Goal: Task Accomplishment & Management: Manage account settings

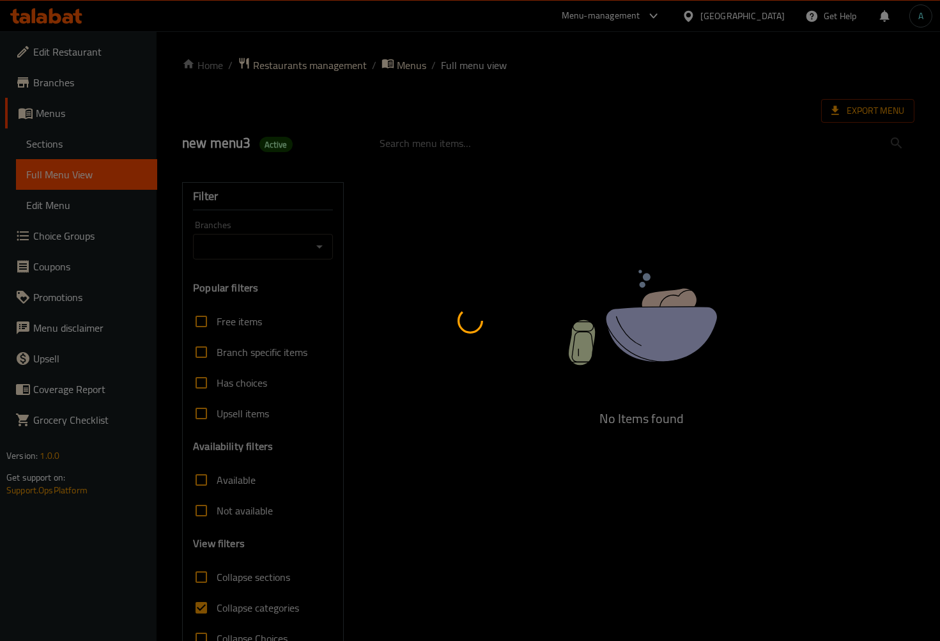
click at [252, 604] on div at bounding box center [470, 320] width 940 height 641
click at [252, 605] on div at bounding box center [470, 320] width 940 height 641
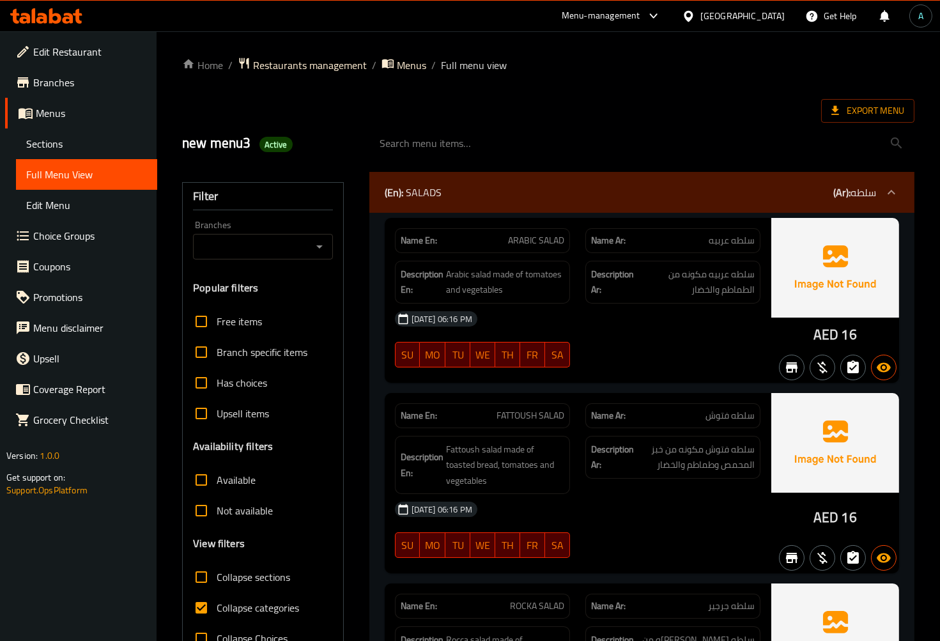
click at [252, 605] on span "Collapse categories" at bounding box center [258, 607] width 82 height 15
click at [217, 605] on input "Collapse categories" at bounding box center [201, 607] width 31 height 31
checkbox input "false"
click at [75, 150] on span "Sections" at bounding box center [86, 143] width 121 height 15
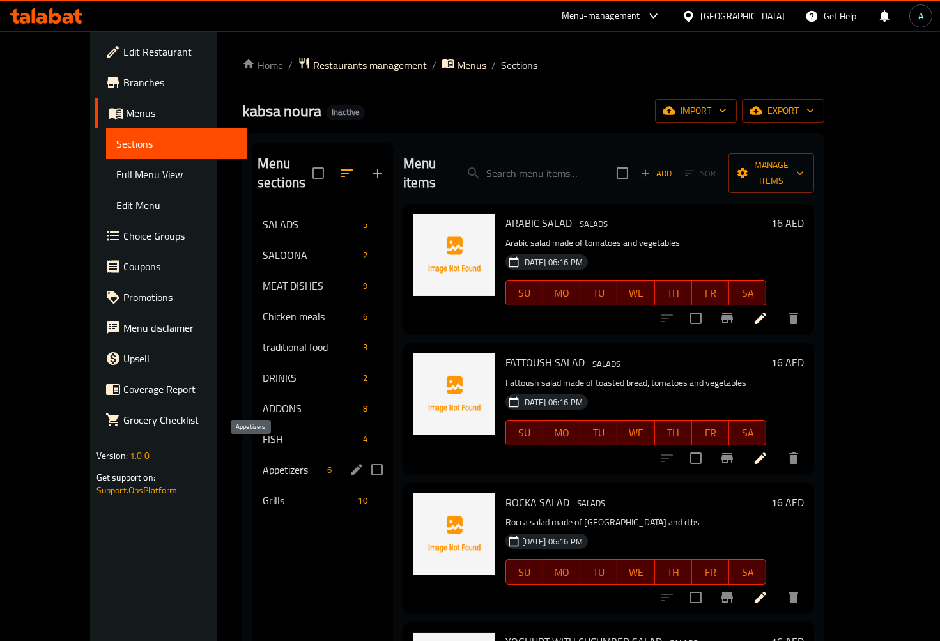
click at [289, 462] on span "Appetizers" at bounding box center [292, 469] width 59 height 15
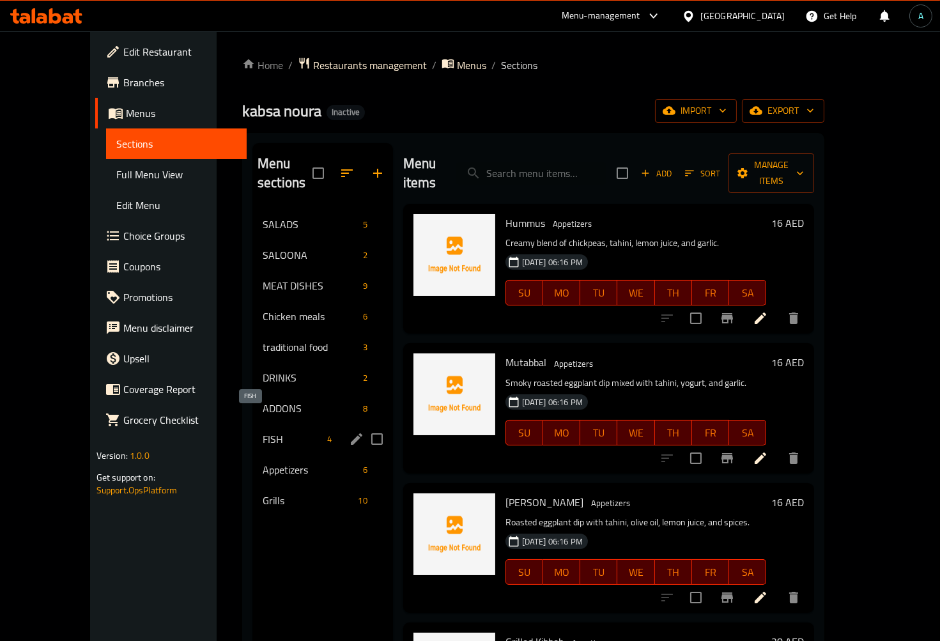
click at [263, 431] on span "FISH" at bounding box center [292, 438] width 59 height 15
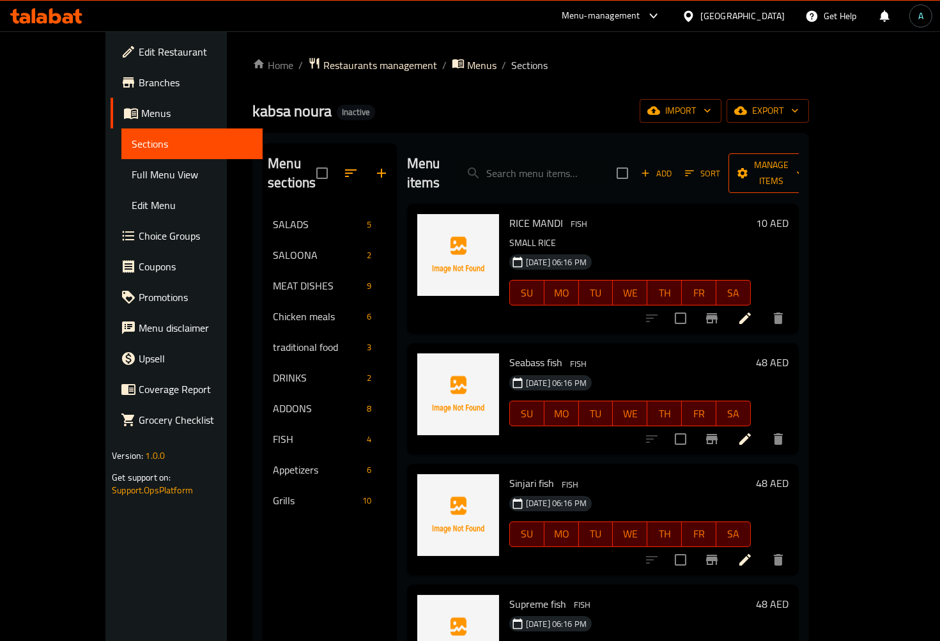
click at [804, 157] on span "Manage items" at bounding box center [770, 173] width 65 height 32
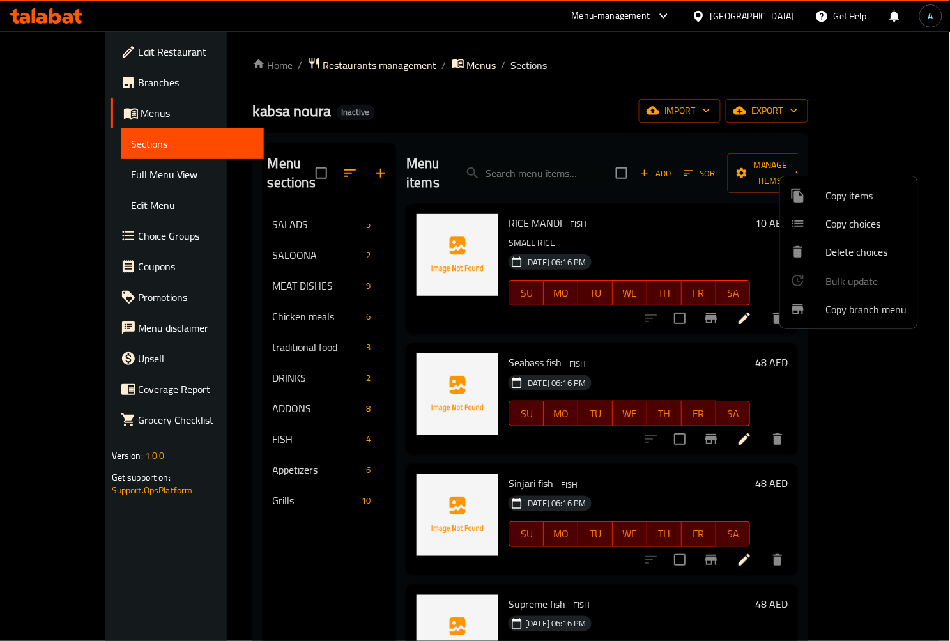
click at [829, 196] on span "Copy items" at bounding box center [866, 195] width 81 height 15
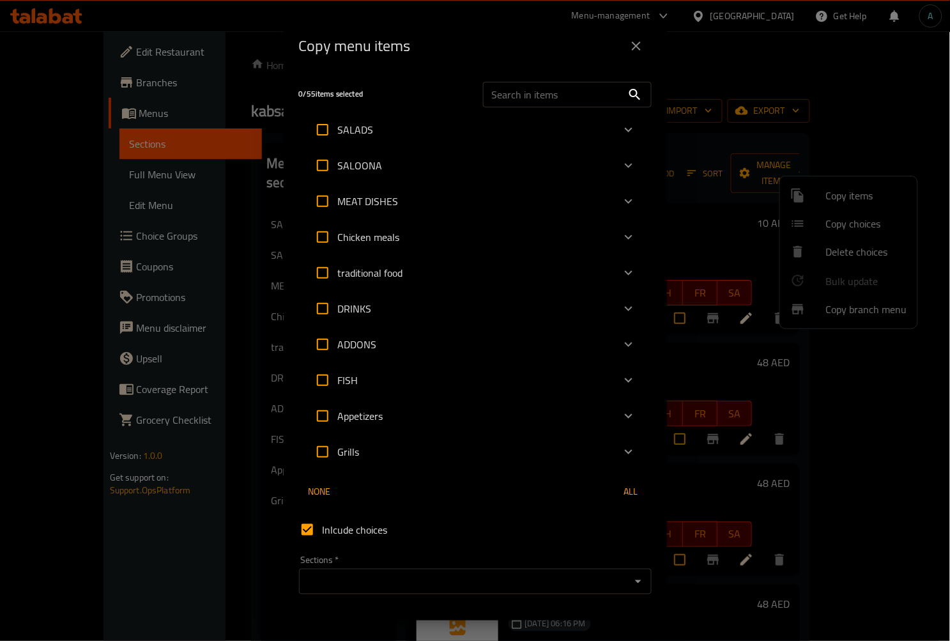
click at [621, 378] on icon "Expand" at bounding box center [628, 379] width 15 height 15
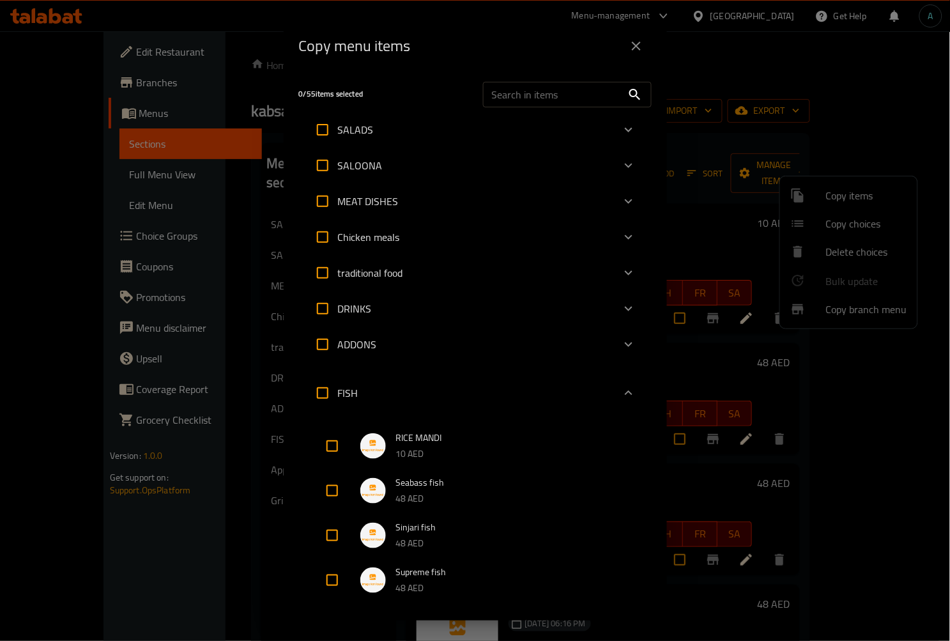
click at [327, 439] on input "checkbox" at bounding box center [332, 446] width 31 height 31
checkbox input "true"
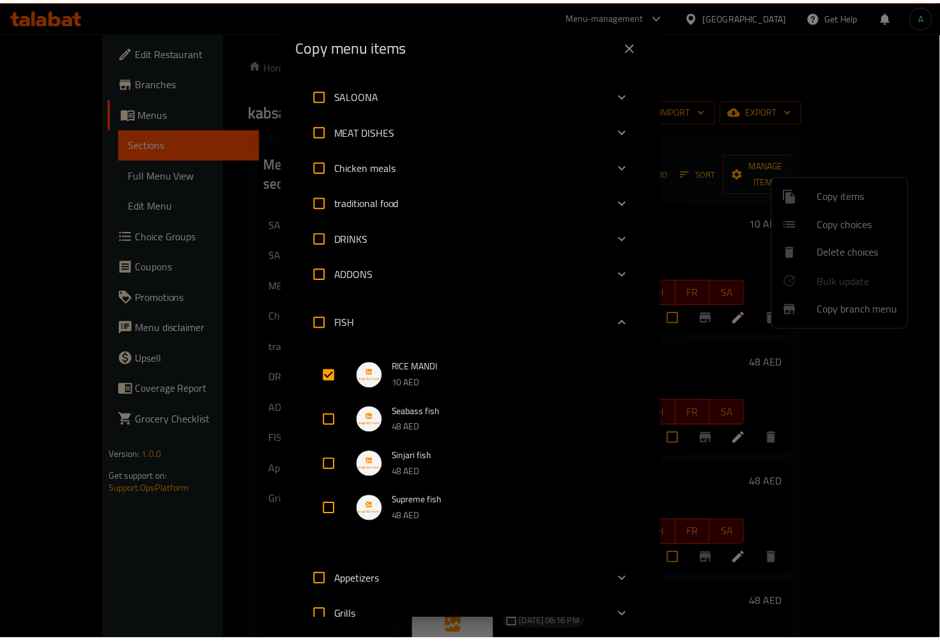
scroll to position [267, 0]
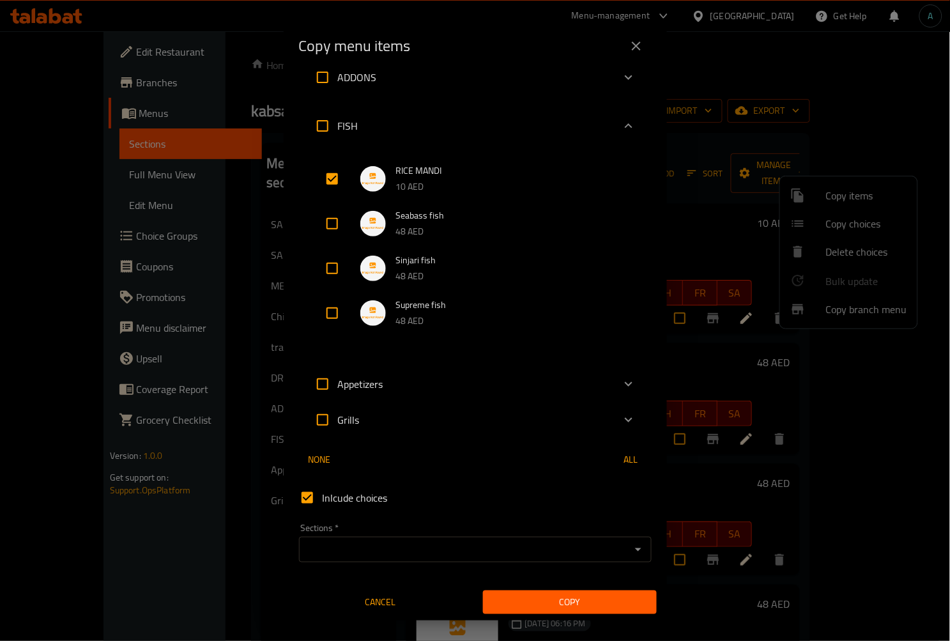
click at [418, 546] on input "Sections   *" at bounding box center [465, 549] width 324 height 18
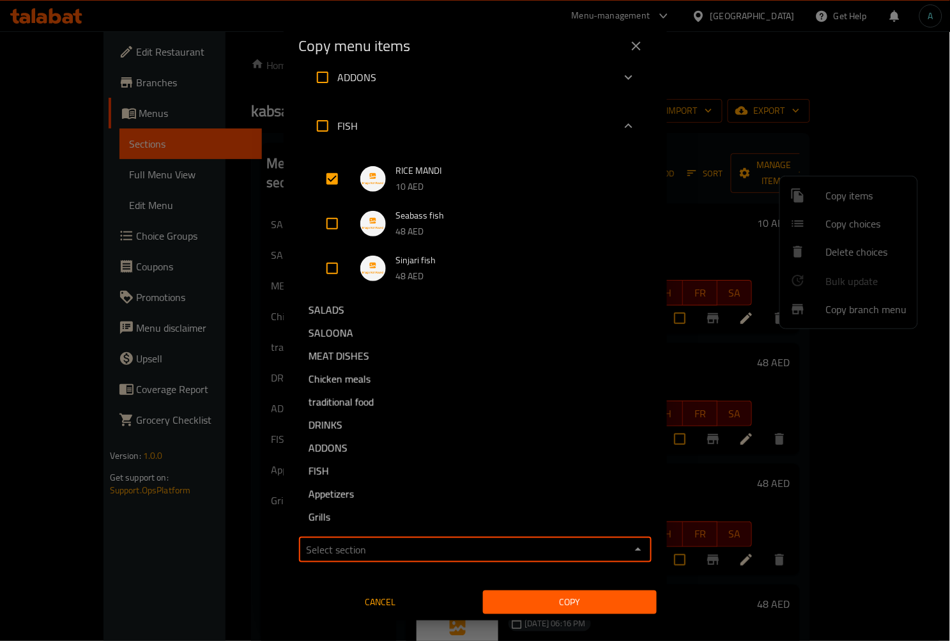
click at [345, 452] on span "ADDONS" at bounding box center [328, 447] width 39 height 15
type input "ADDONS"
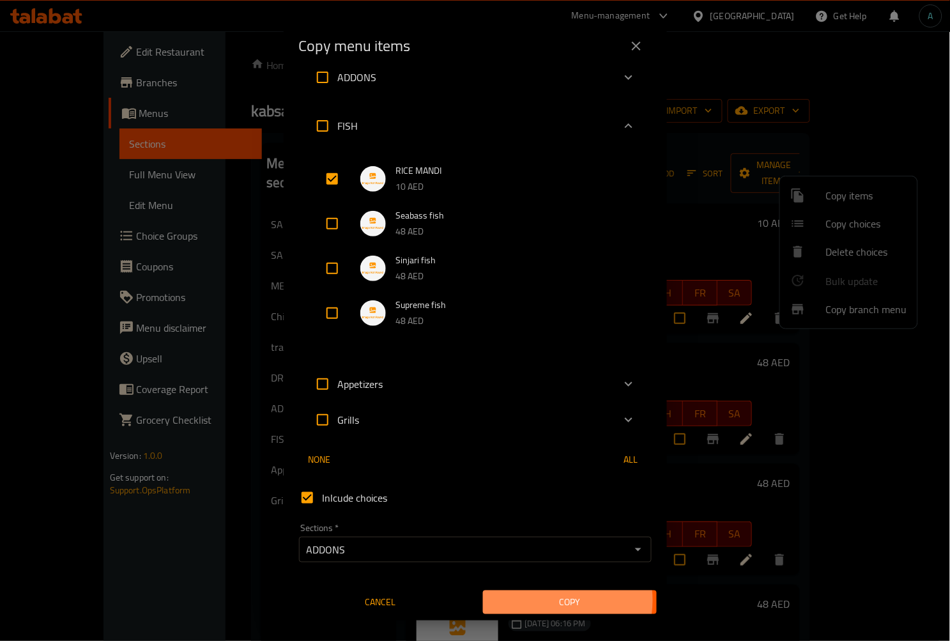
click at [545, 599] on span "Copy" at bounding box center [569, 602] width 153 height 16
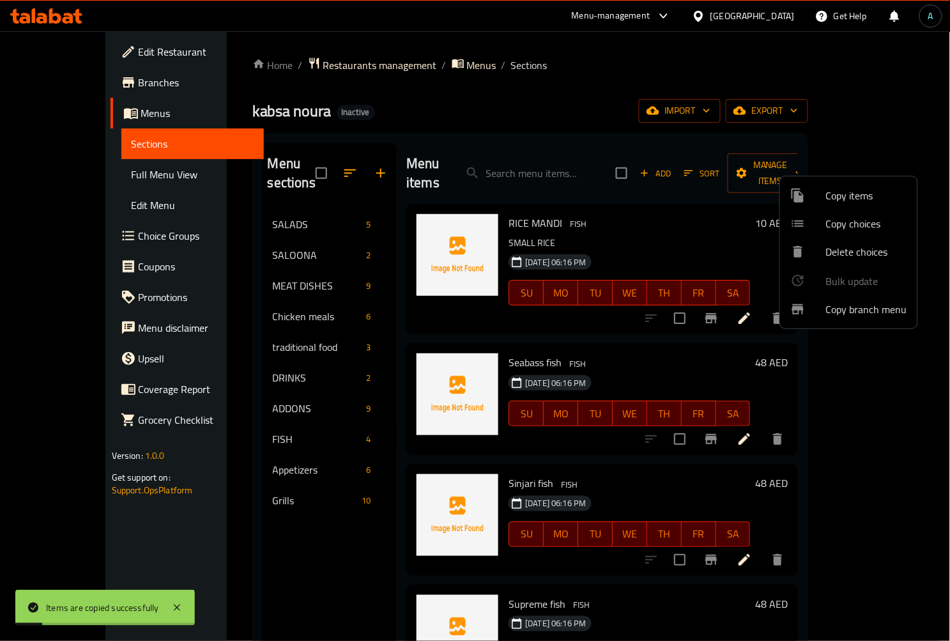
click at [259, 390] on div at bounding box center [475, 320] width 950 height 641
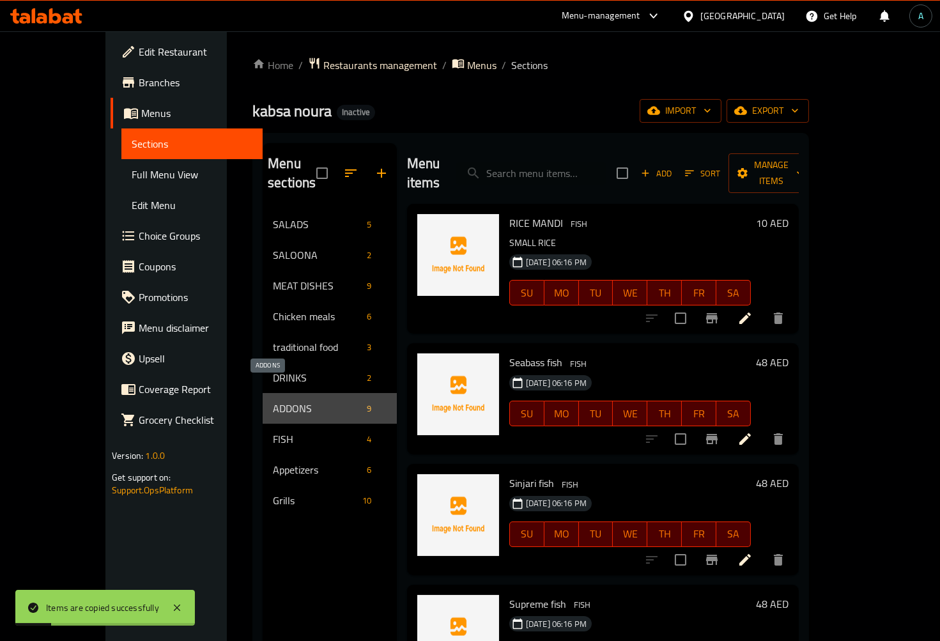
click at [273, 401] on span "ADDONS" at bounding box center [317, 408] width 89 height 15
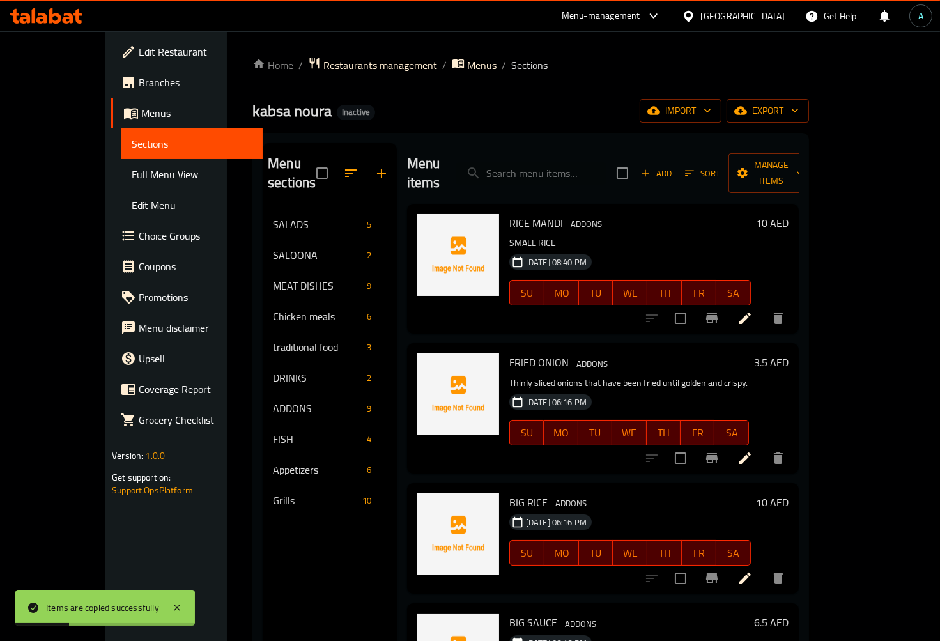
click at [263, 393] on div "ADDONS 9" at bounding box center [330, 408] width 134 height 31
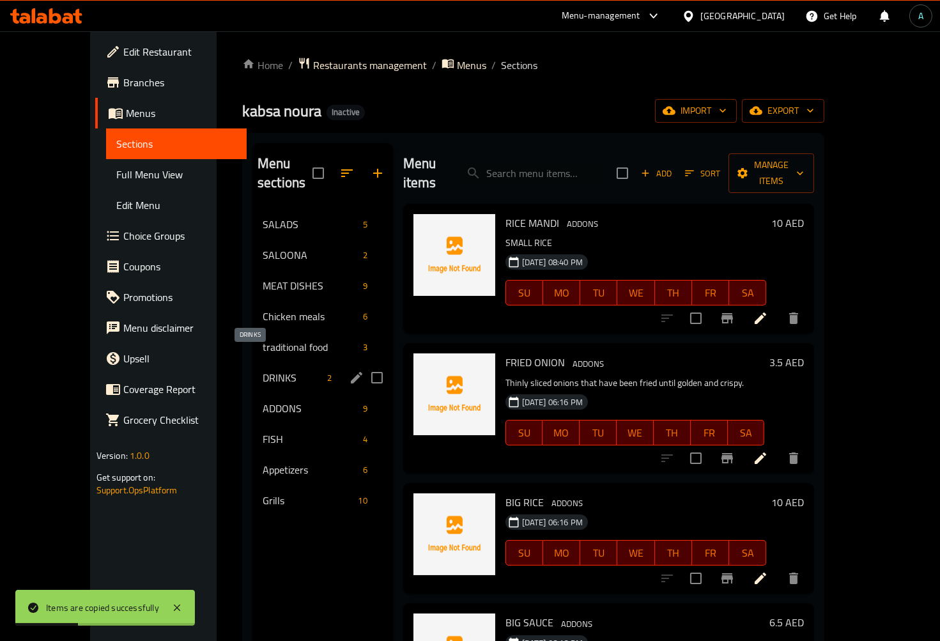
click at [263, 370] on span "DRINKS" at bounding box center [292, 377] width 59 height 15
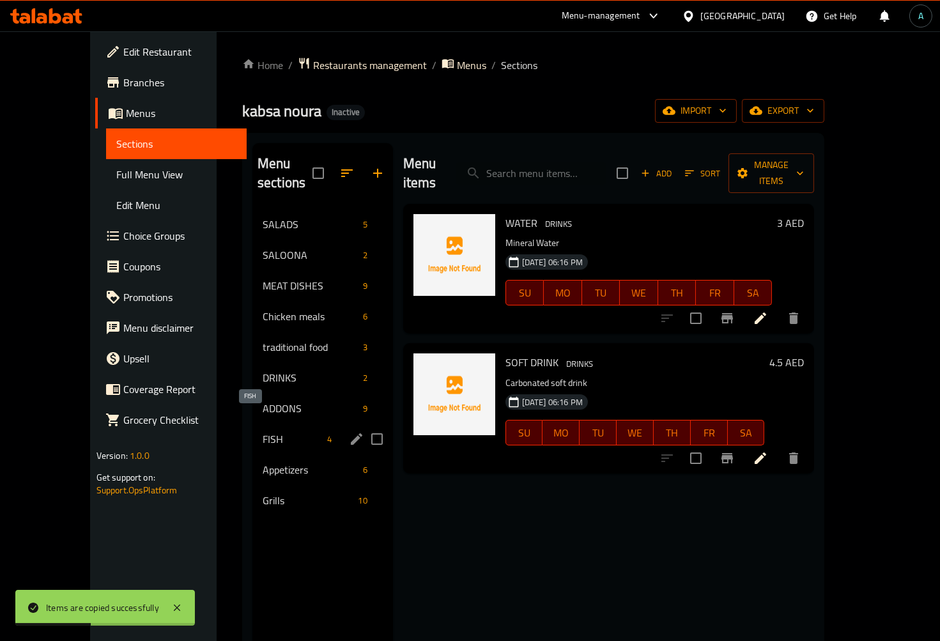
click at [263, 431] on span "FISH" at bounding box center [292, 438] width 59 height 15
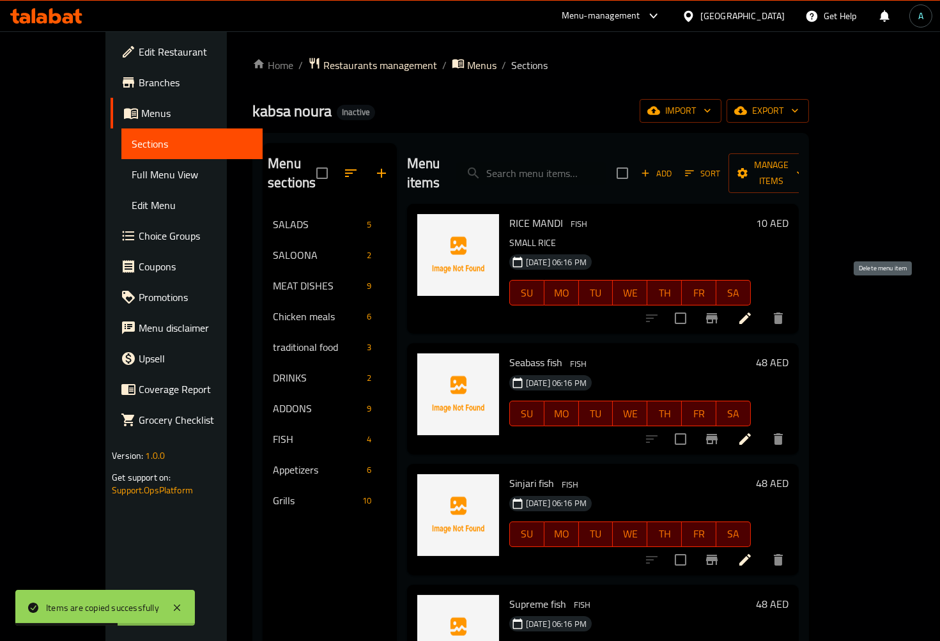
click at [783, 312] on icon "delete" at bounding box center [778, 317] width 9 height 11
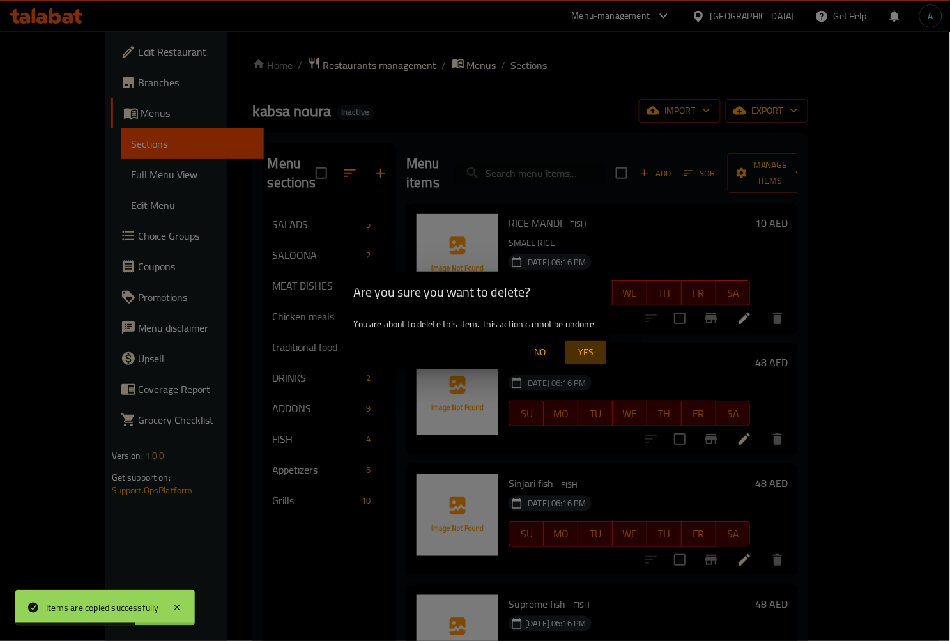
click at [583, 349] on span "Yes" at bounding box center [585, 352] width 31 height 16
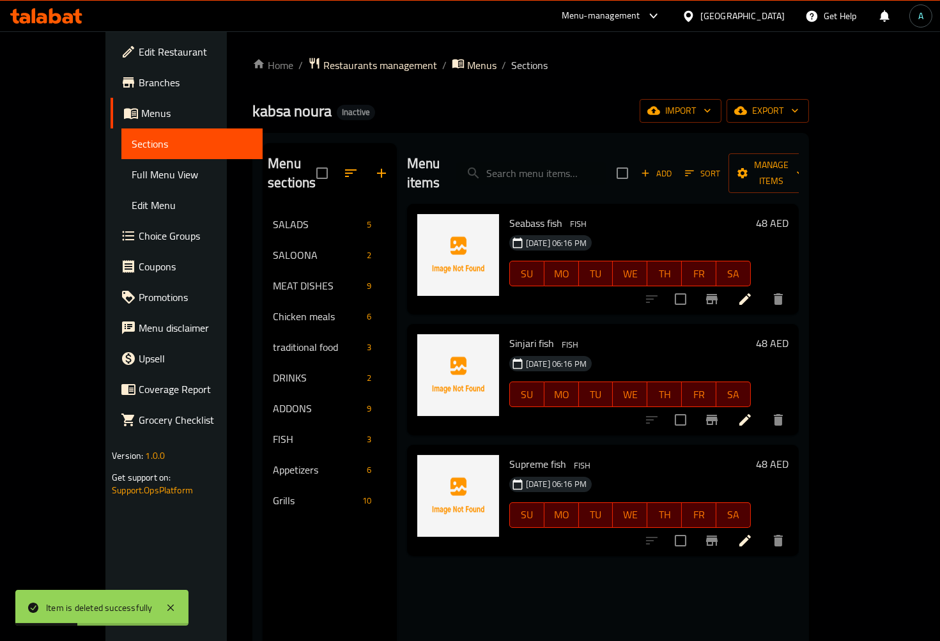
click at [132, 181] on span "Full Menu View" at bounding box center [192, 174] width 121 height 15
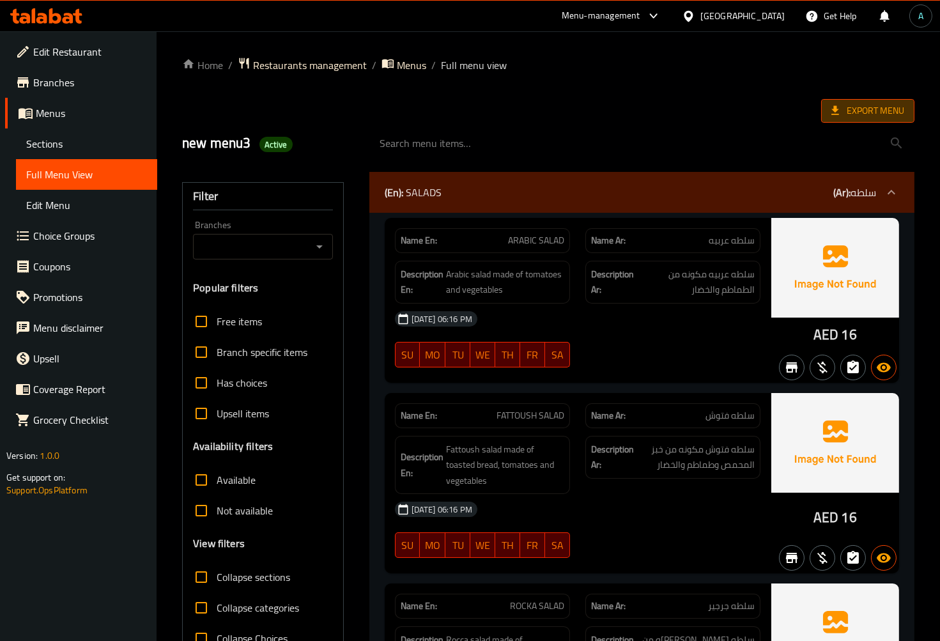
click at [838, 111] on icon at bounding box center [835, 110] width 13 height 13
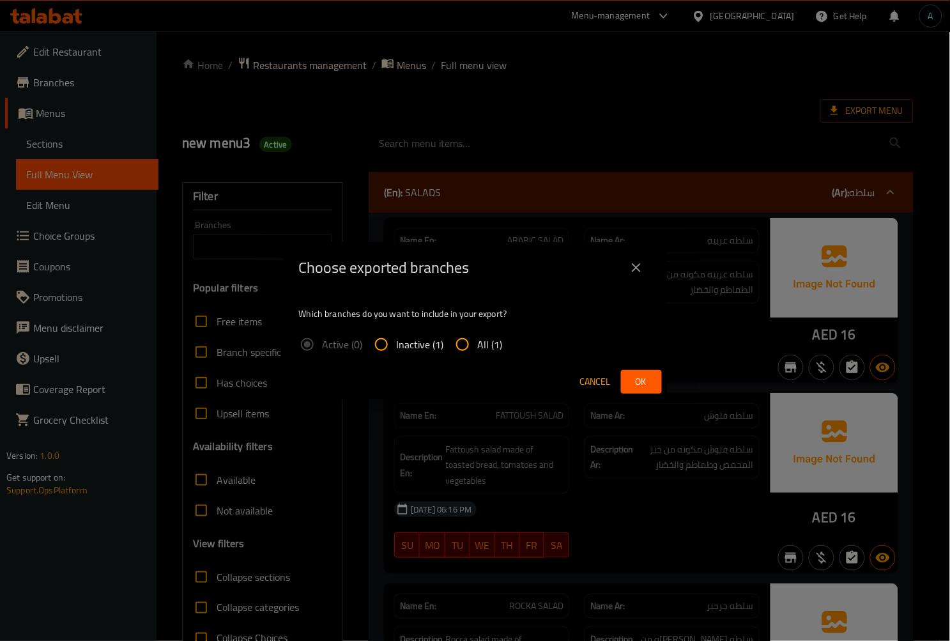
click at [471, 345] on input "All (1)" at bounding box center [462, 344] width 31 height 31
radio input "true"
click at [657, 382] on button "Ok" at bounding box center [641, 382] width 41 height 24
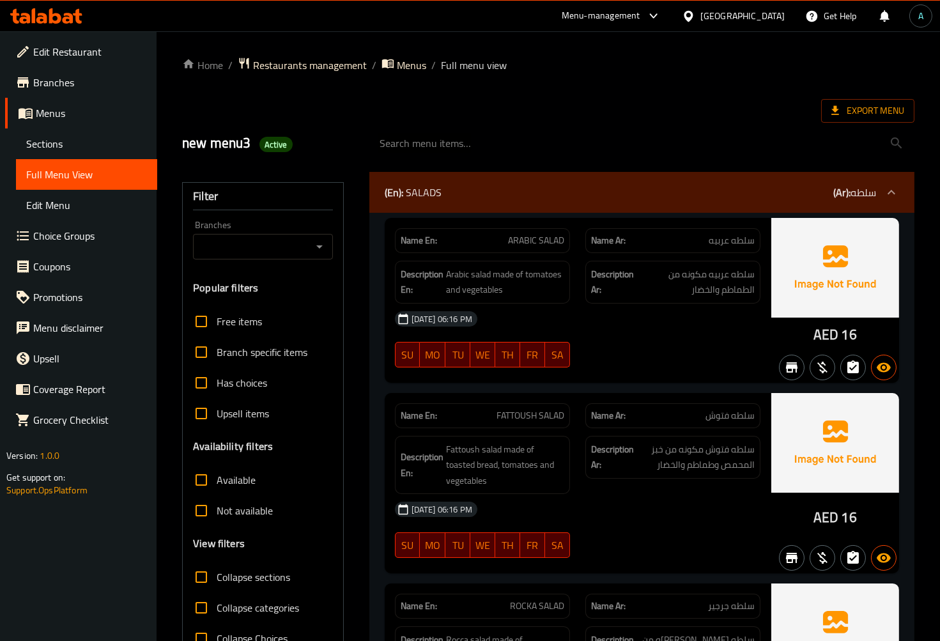
click at [43, 10] on icon at bounding box center [46, 15] width 72 height 15
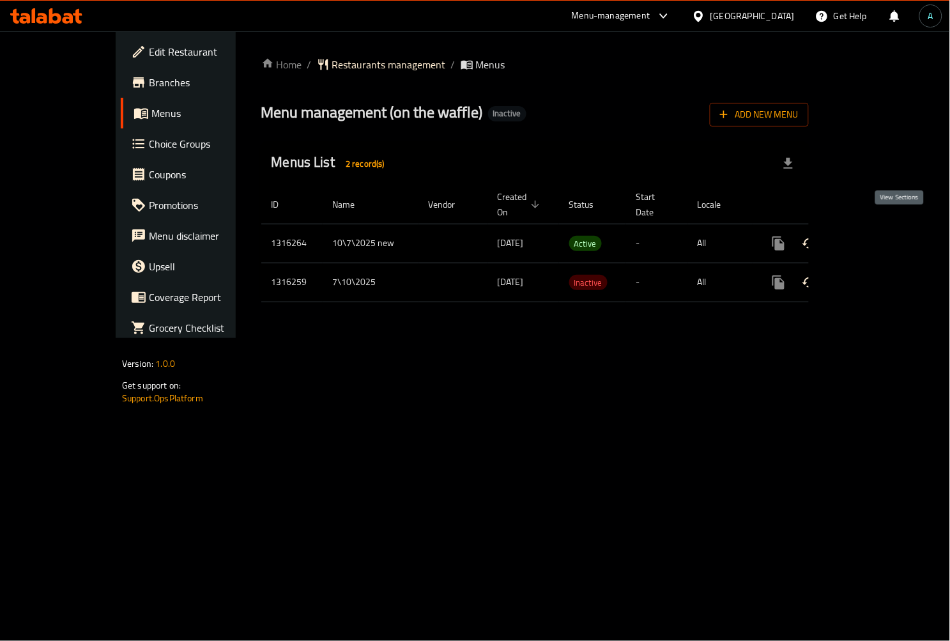
click at [886, 228] on link "enhanced table" at bounding box center [870, 243] width 31 height 31
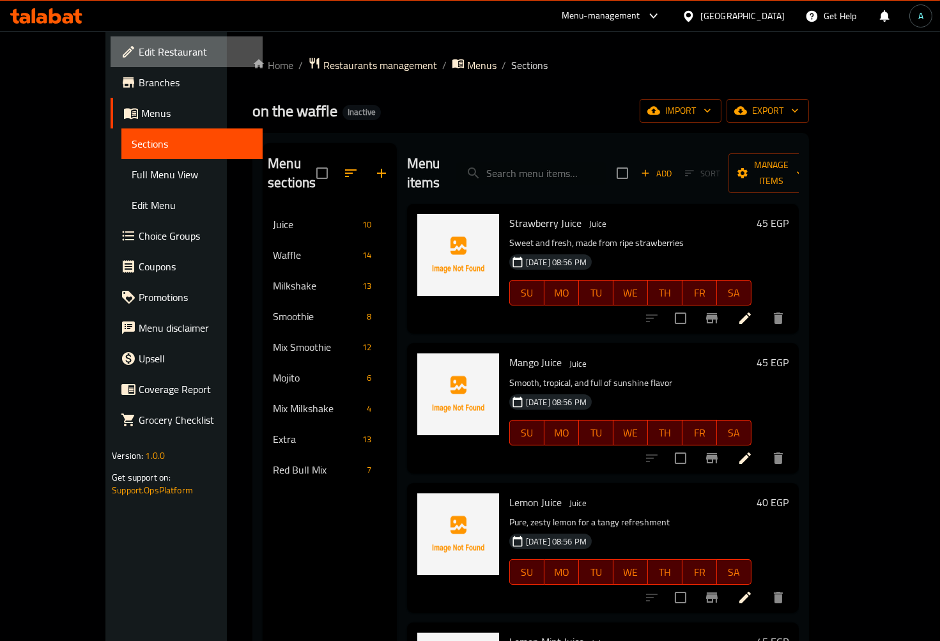
click at [139, 52] on span "Edit Restaurant" at bounding box center [196, 51] width 114 height 15
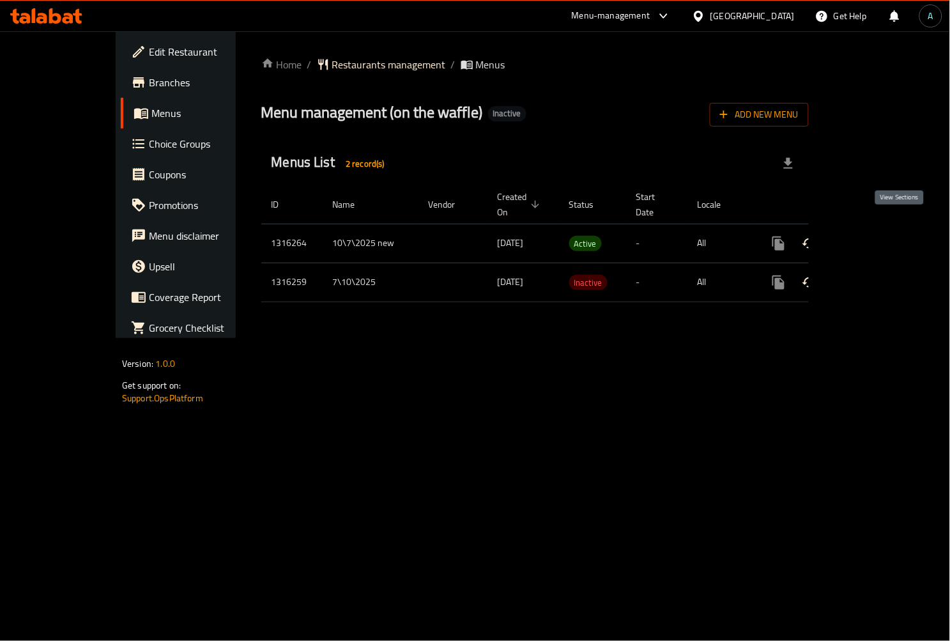
click at [878, 236] on icon "enhanced table" at bounding box center [870, 243] width 15 height 15
click at [876, 238] on icon "enhanced table" at bounding box center [870, 243] width 11 height 11
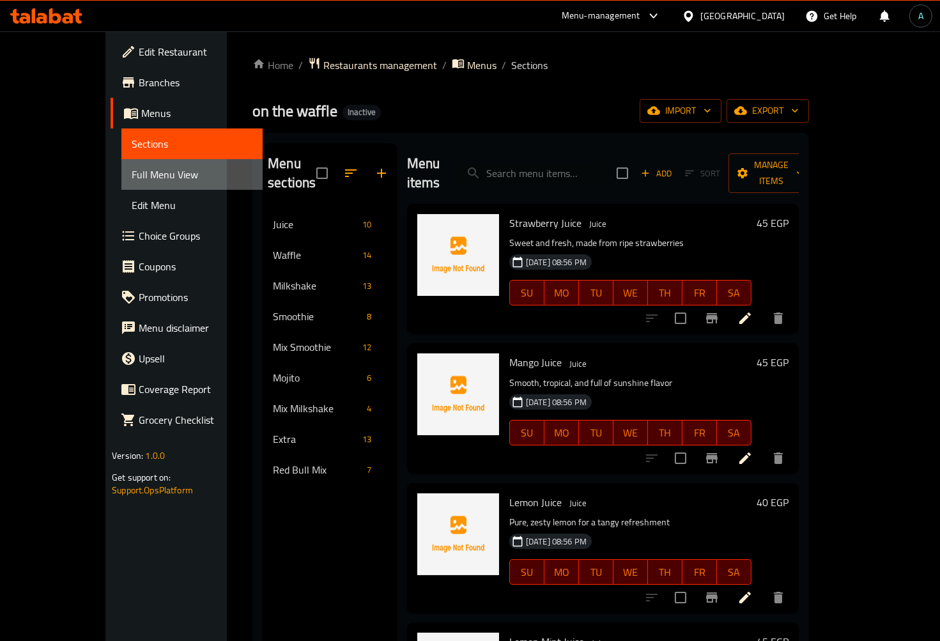
click at [132, 169] on span "Full Menu View" at bounding box center [192, 174] width 121 height 15
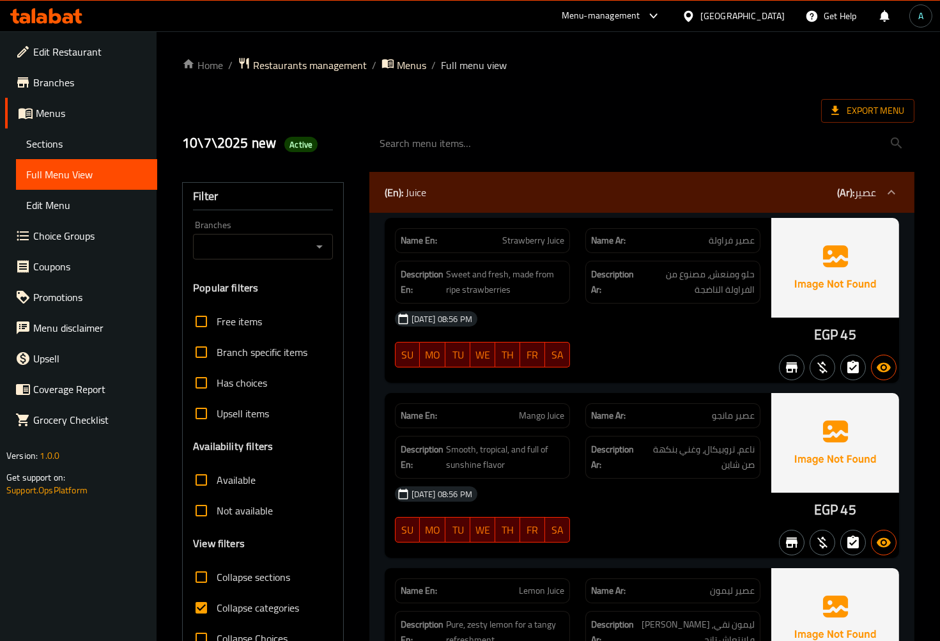
click at [236, 604] on span "Collapse categories" at bounding box center [258, 607] width 82 height 15
click at [217, 604] on input "Collapse categories" at bounding box center [201, 607] width 31 height 31
checkbox input "false"
drag, startPoint x: 813, startPoint y: 337, endPoint x: 837, endPoint y: 337, distance: 24.3
click at [837, 337] on div "EGP 45" at bounding box center [835, 300] width 128 height 165
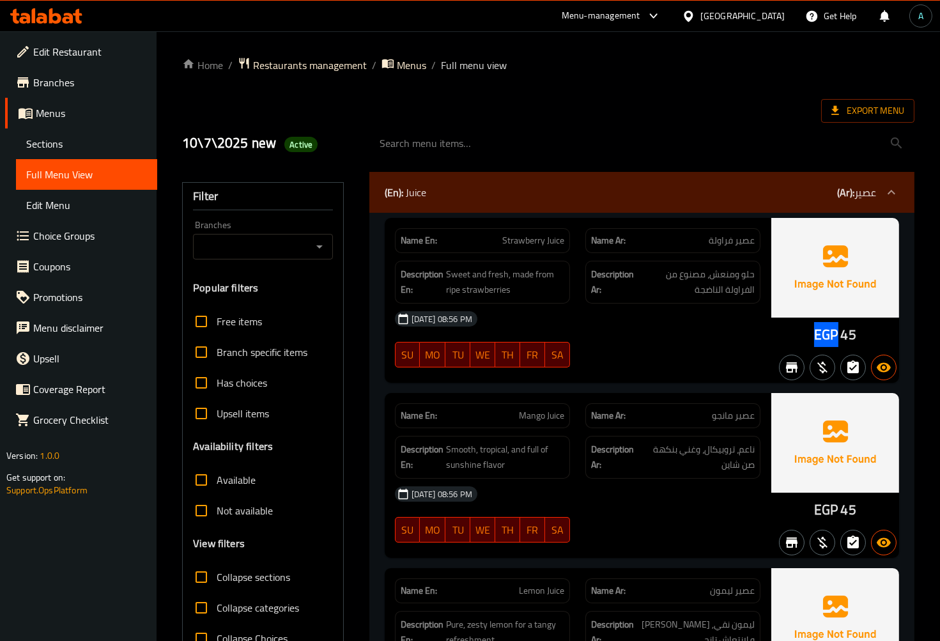
copy span "EGP"
click at [307, 148] on span "Active" at bounding box center [300, 145] width 33 height 12
copy span "Active"
click at [890, 113] on span "Export Menu" at bounding box center [867, 111] width 73 height 16
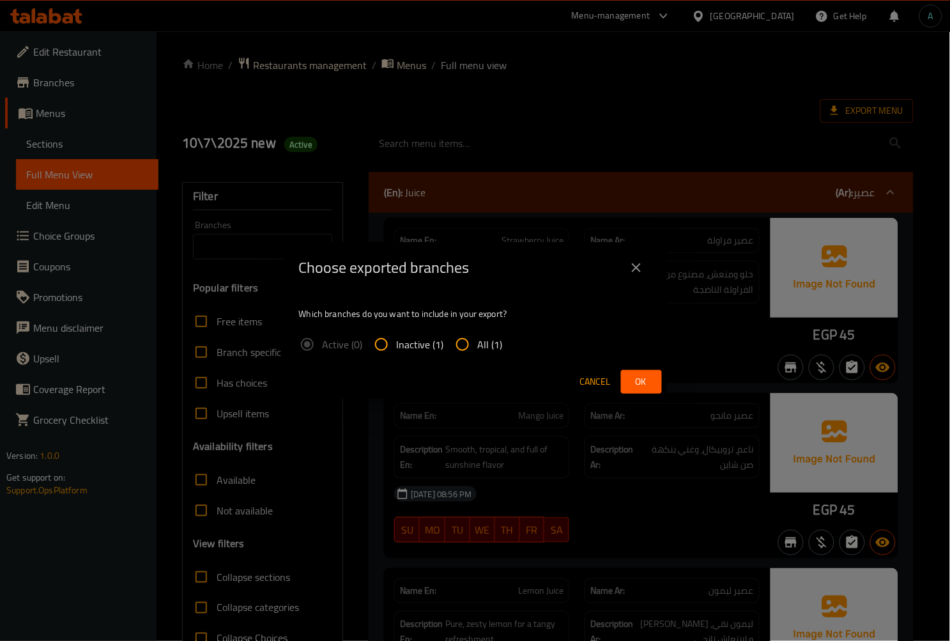
click at [474, 340] on input "All (1)" at bounding box center [462, 344] width 31 height 31
radio input "true"
click at [640, 378] on span "Ok" at bounding box center [641, 382] width 20 height 16
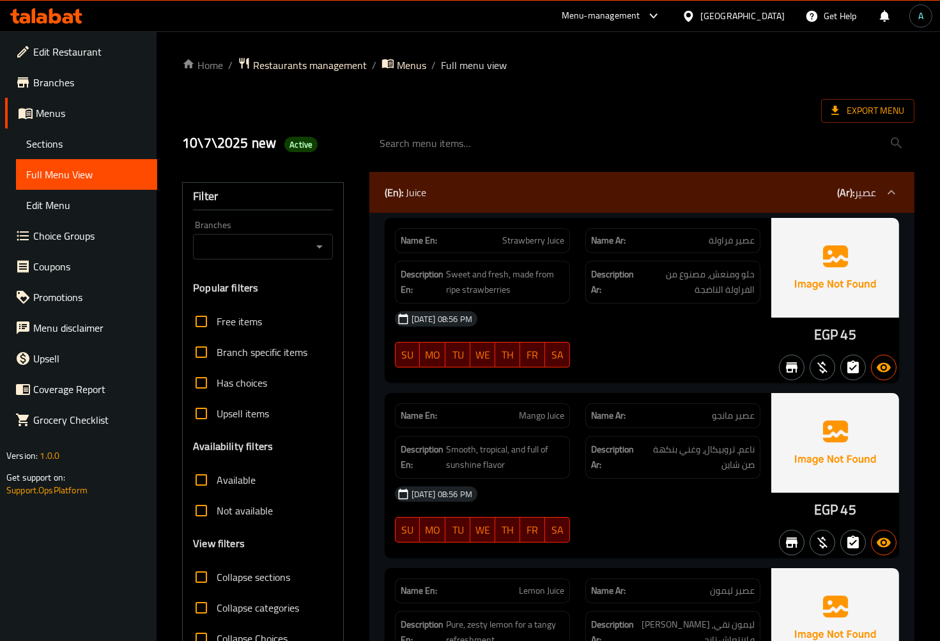
click at [627, 569] on div "Name En: Lemon Juice Name Ar: عصير ليمون Description En: Pure, zesty lemon for …" at bounding box center [578, 650] width 386 height 165
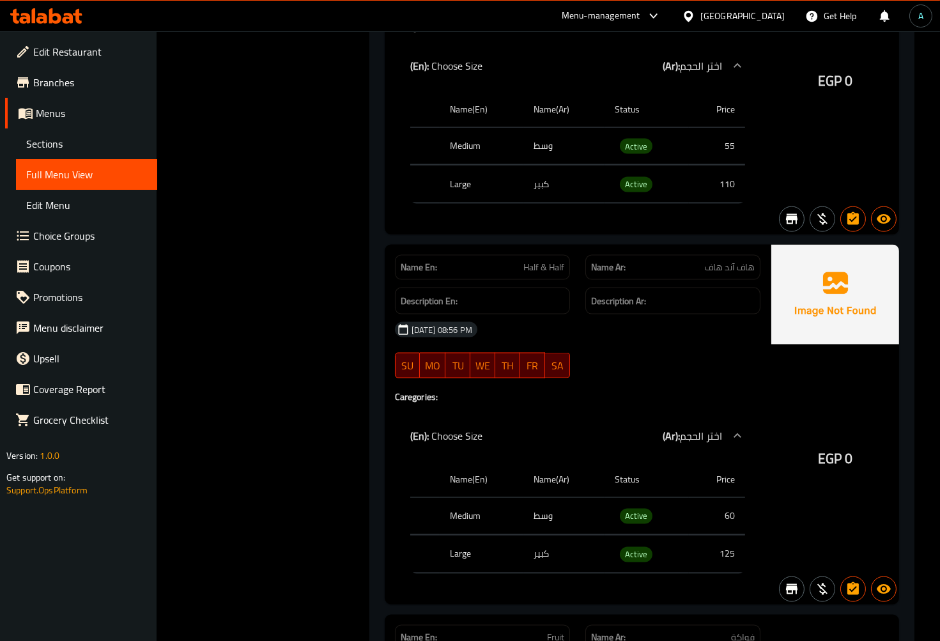
scroll to position [3407, 0]
